Goal: Information Seeking & Learning: Learn about a topic

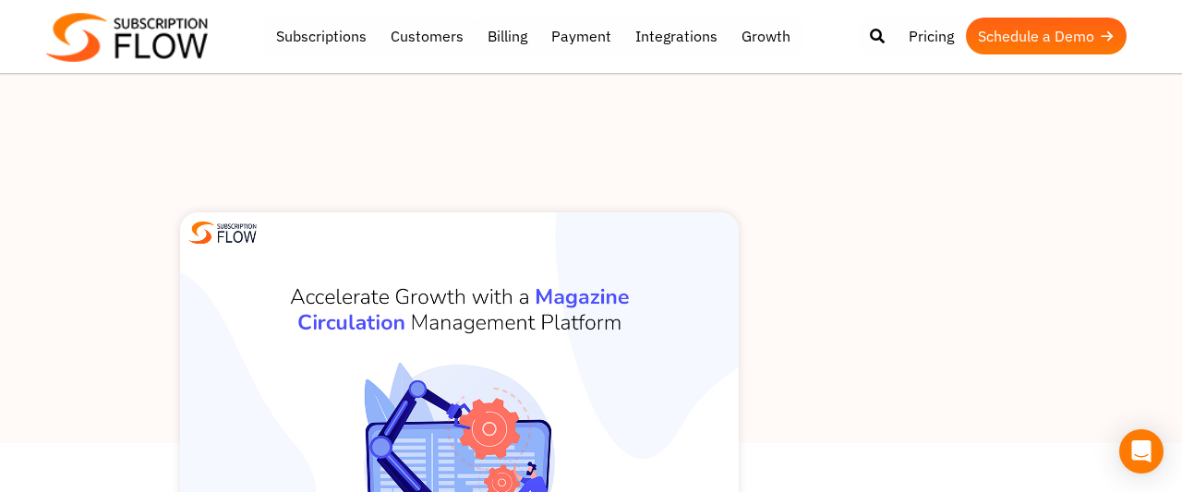
scroll to position [480, 0]
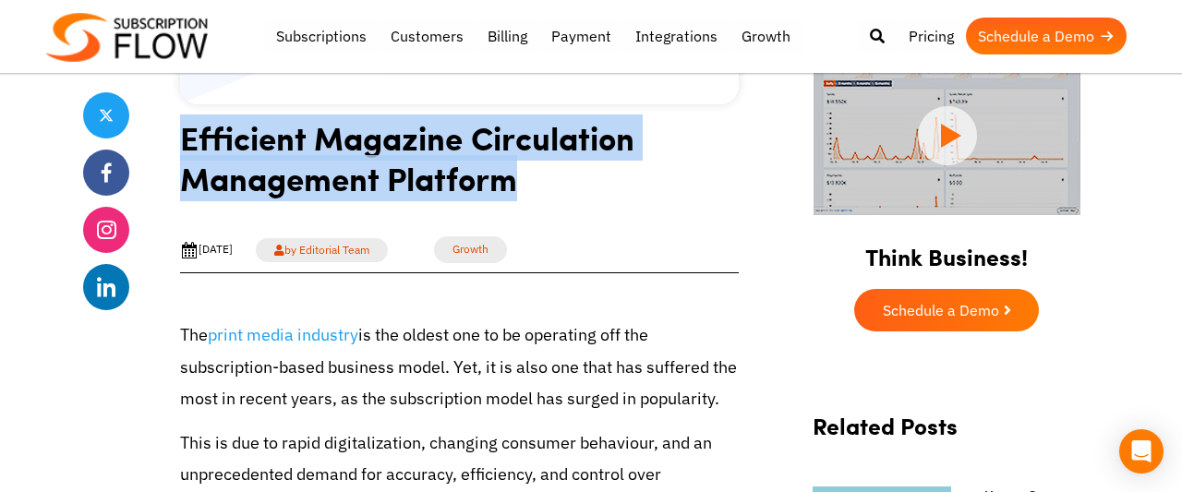
drag, startPoint x: 539, startPoint y: 187, endPoint x: 174, endPoint y: 126, distance: 370.7
copy h1 "Efficient Magazine Circulation Management Platform"
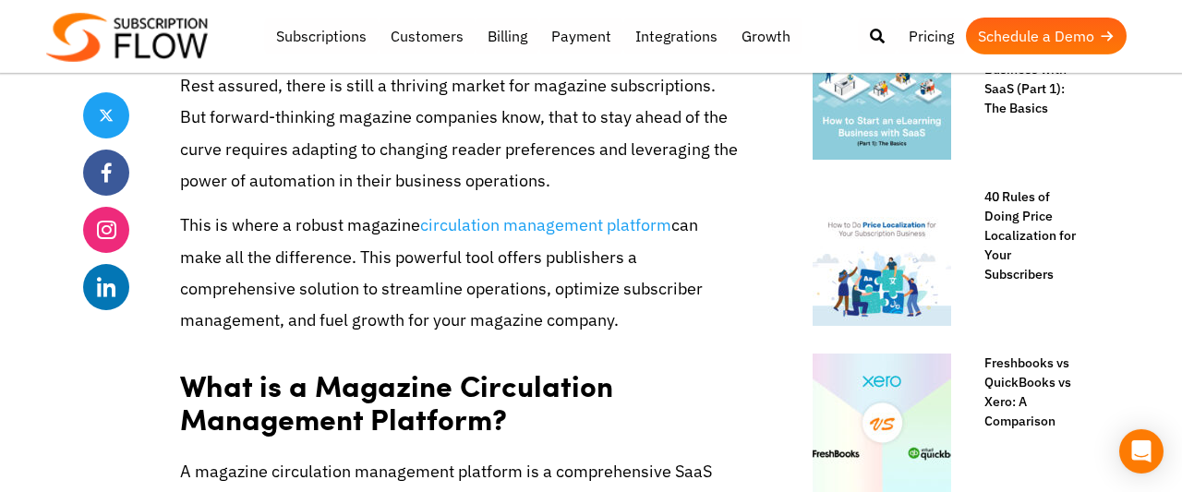
scroll to position [960, 0]
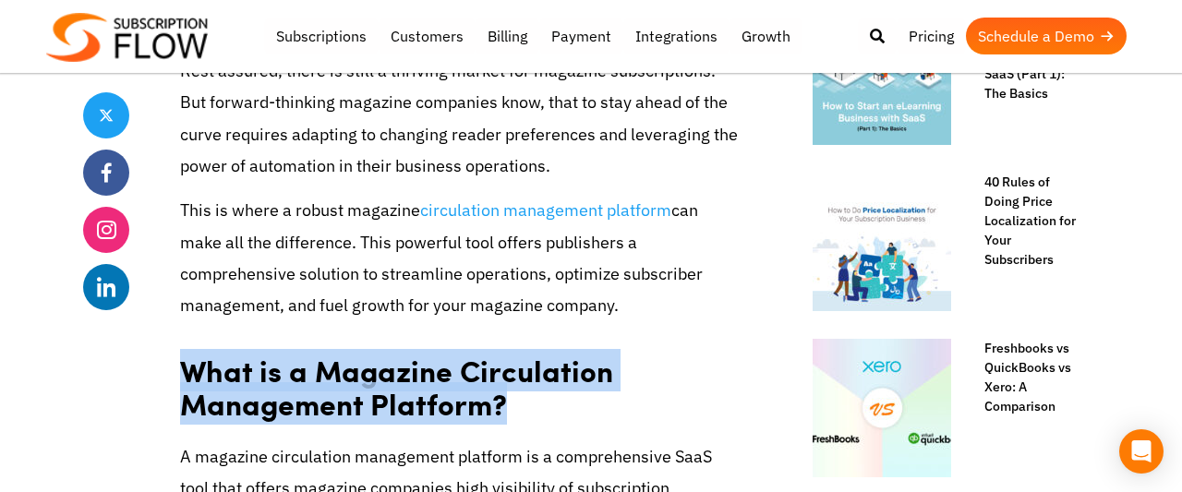
drag, startPoint x: 528, startPoint y: 400, endPoint x: 182, endPoint y: 351, distance: 349.7
click at [182, 351] on h2 "What is a Magazine Circulation Management Platform?" at bounding box center [459, 381] width 559 height 92
copy strong "What is a Magazine Circulation Management Platform?"
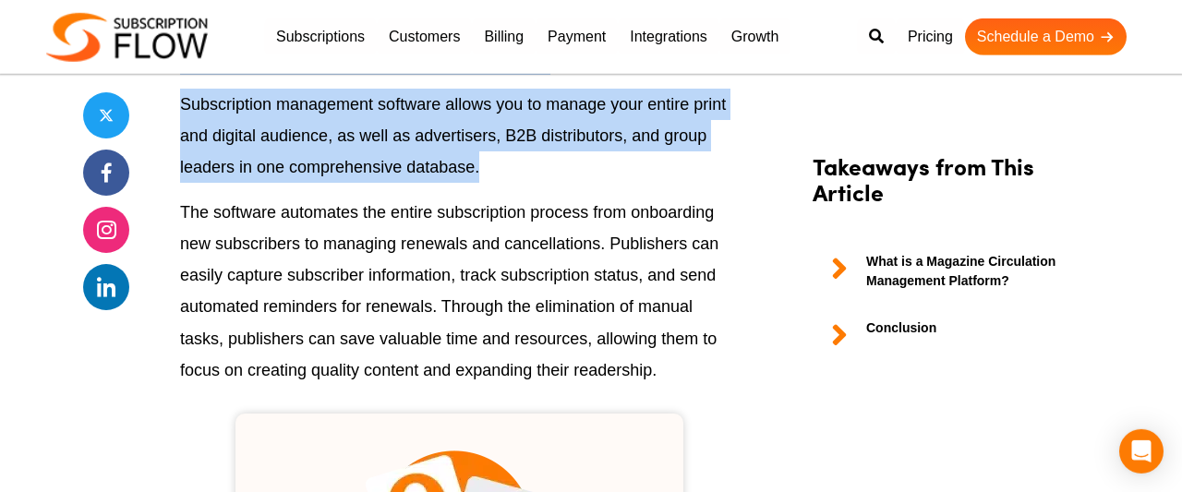
scroll to position [1824, 0]
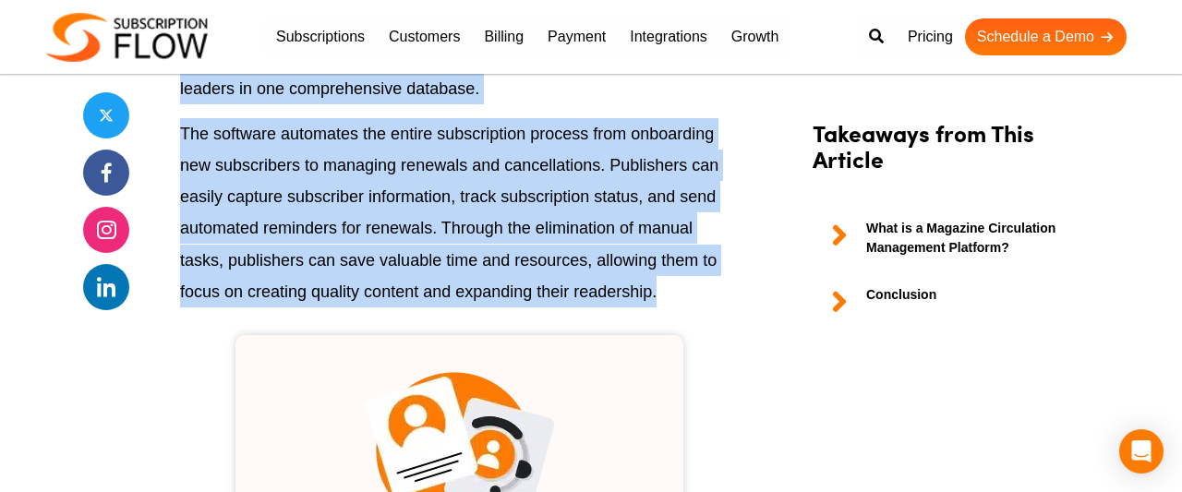
drag, startPoint x: 182, startPoint y: 334, endPoint x: 677, endPoint y: 291, distance: 496.8
copy div "The print media industry is the oldest one to be operating off the subscription…"
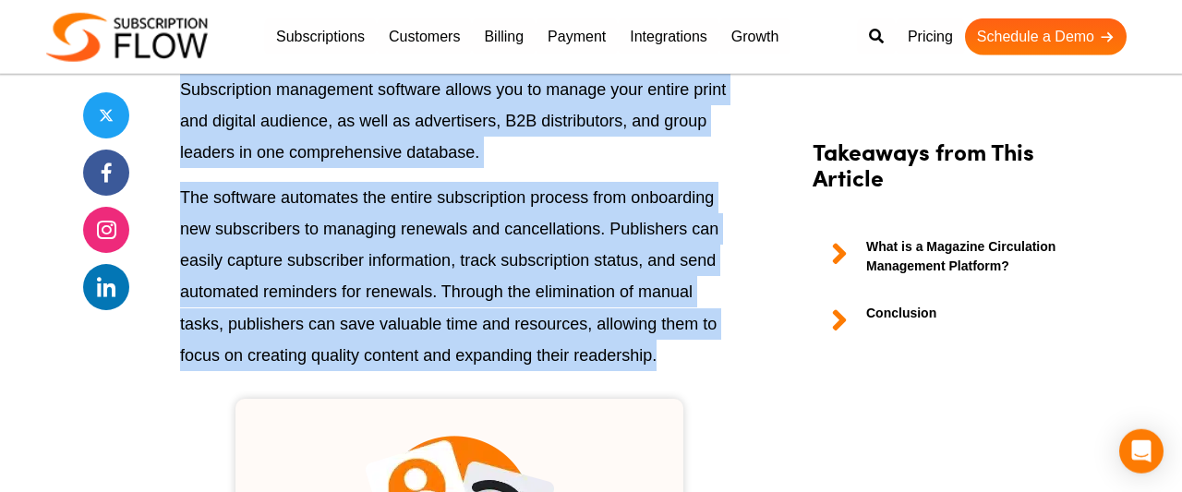
scroll to position [1728, 0]
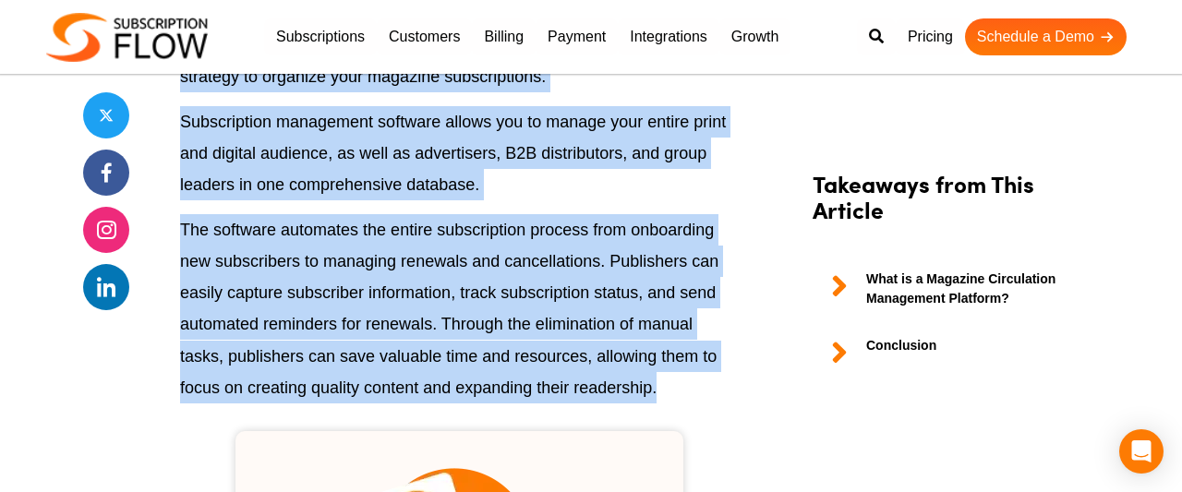
click at [487, 330] on p "The software automates the entire subscription process from onboarding new subs…" at bounding box center [459, 308] width 559 height 189
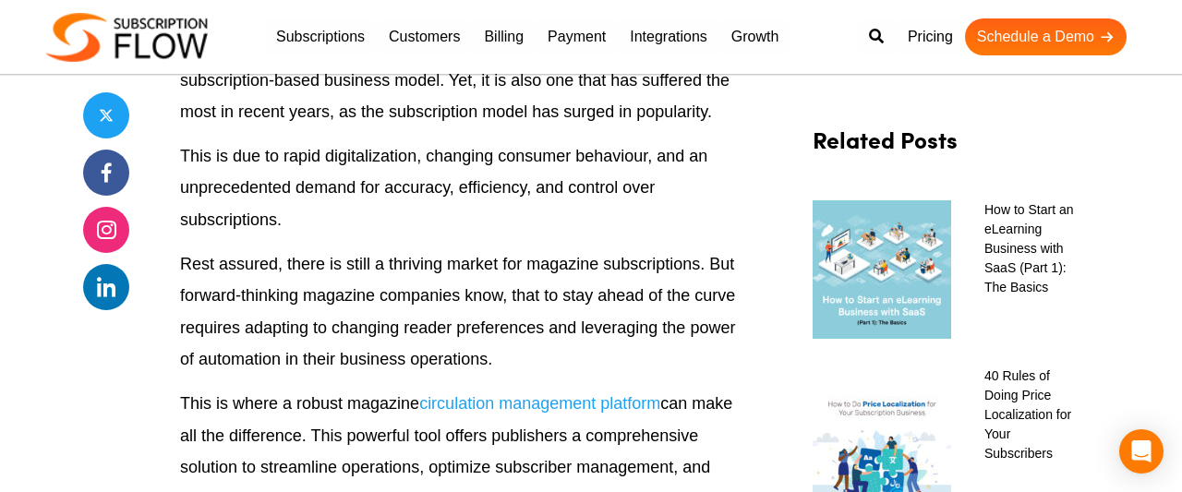
scroll to position [384, 0]
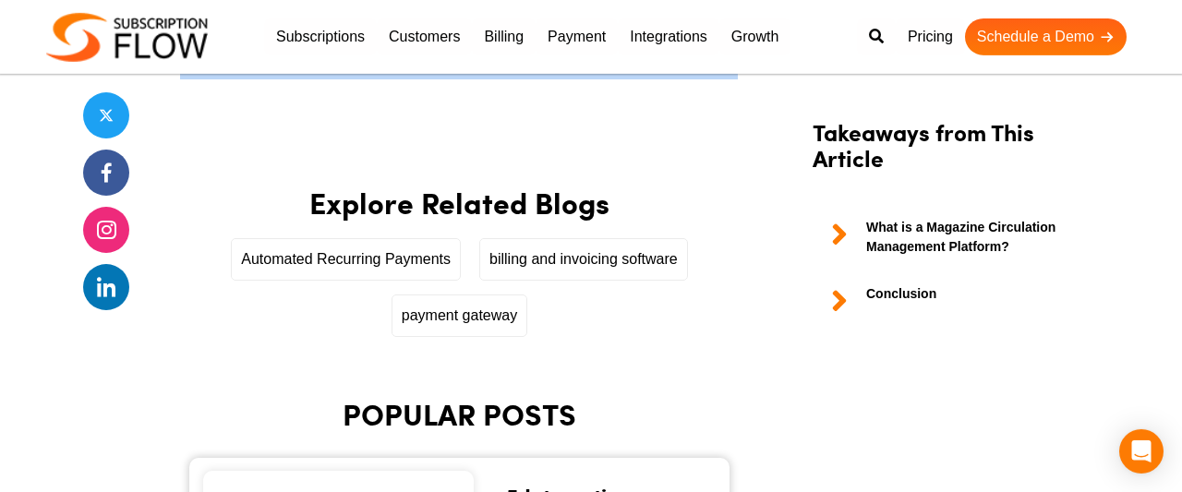
scroll to position [5377, 0]
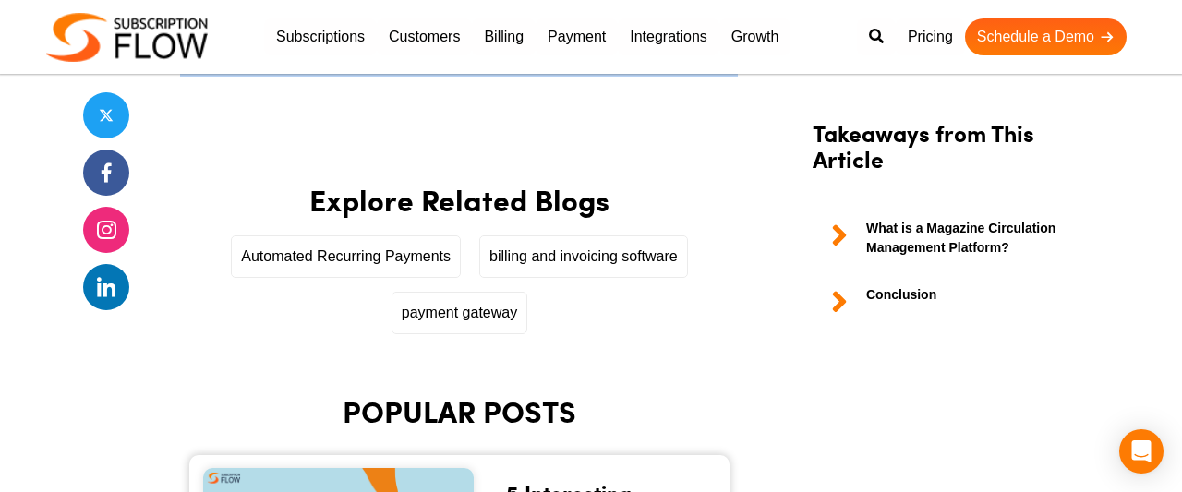
drag, startPoint x: 180, startPoint y: 431, endPoint x: 528, endPoint y: 140, distance: 453.6
copy div "The print media industry is the oldest one to be operating off the subscription…"
